Goal: Information Seeking & Learning: Learn about a topic

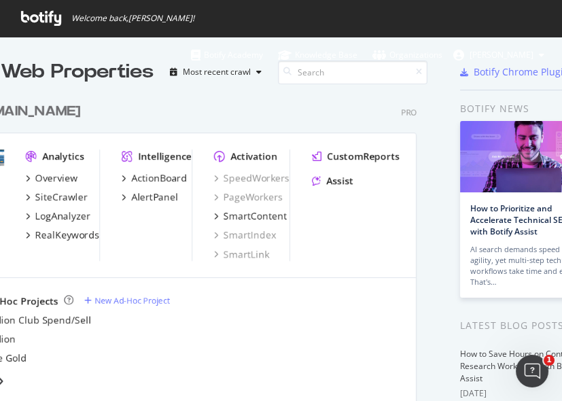
click at [185, 95] on div "[DOMAIN_NAME] Pro Analytics Overview SiteCrawler LogAnalyzer RealKeywords Intel…" at bounding box center [197, 245] width 461 height 319
click at [52, 119] on div "[DOMAIN_NAME] Pro" at bounding box center [192, 112] width 450 height 20
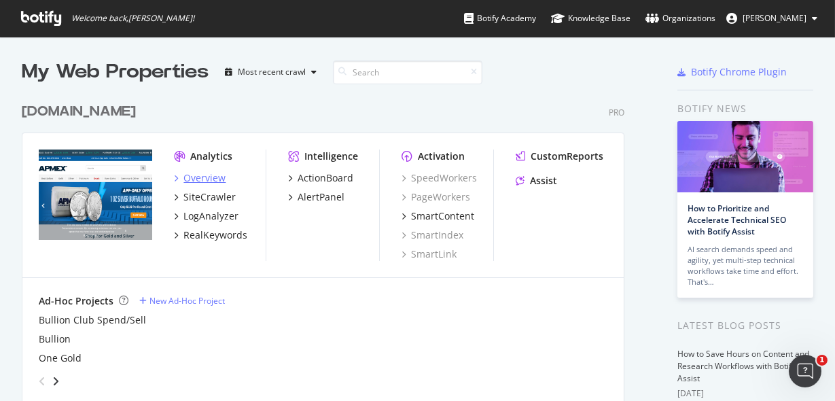
click at [204, 175] on div "Overview" at bounding box center [204, 178] width 42 height 14
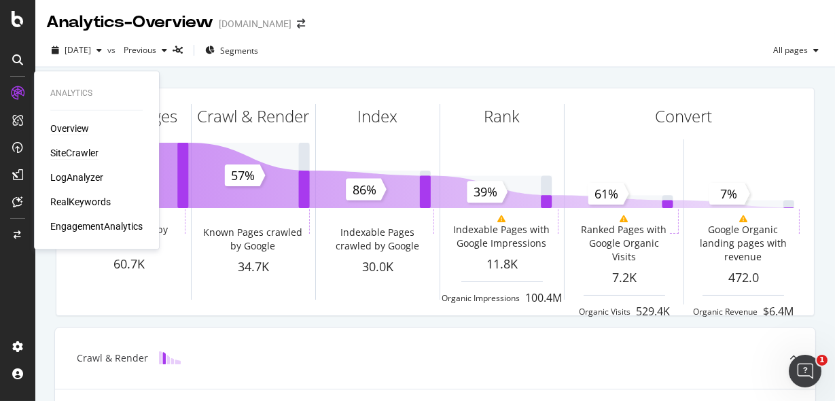
click at [77, 152] on div "SiteCrawler" at bounding box center [74, 153] width 48 height 14
